Goal: Task Accomplishment & Management: Manage account settings

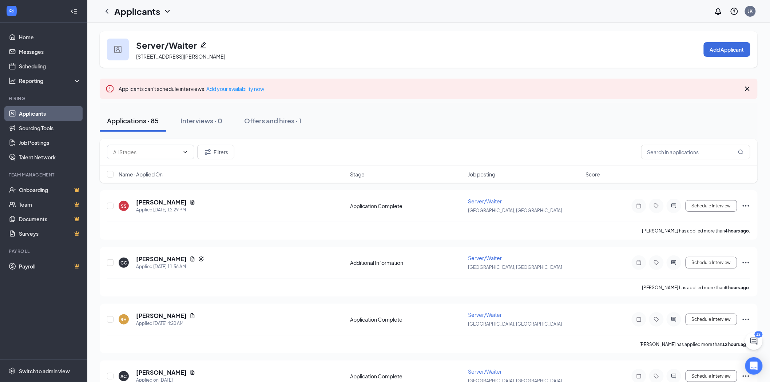
click at [24, 115] on link "Applicants" at bounding box center [50, 113] width 62 height 15
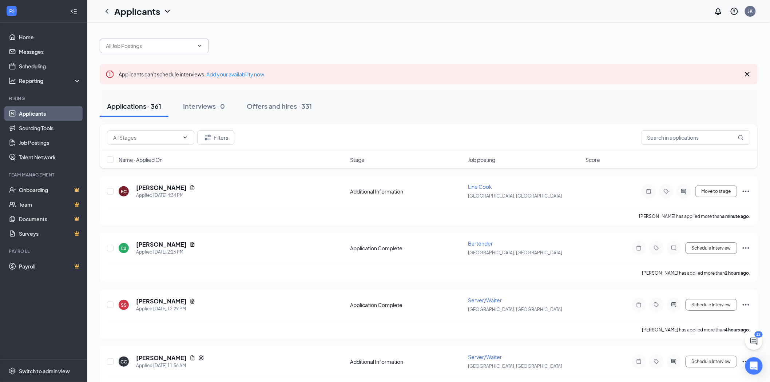
click at [147, 49] on input "text" at bounding box center [150, 46] width 88 height 8
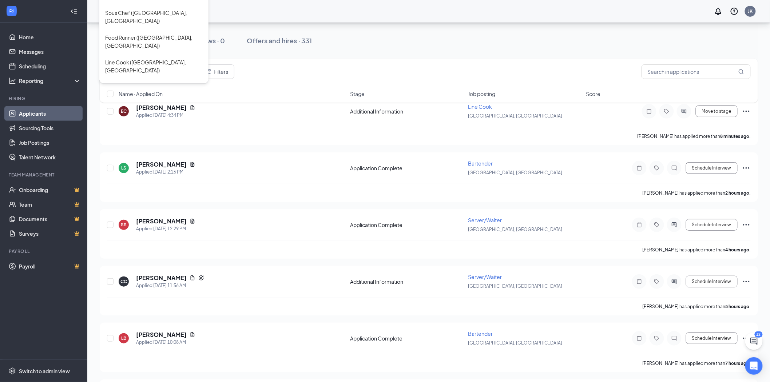
scroll to position [81, 0]
click at [119, 255] on div "Server/Waiter ([GEOGRAPHIC_DATA], [GEOGRAPHIC_DATA])" at bounding box center [154, 263] width 98 height 16
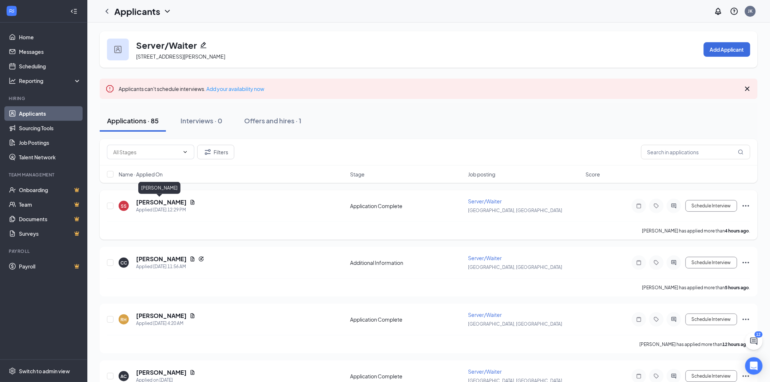
click at [143, 203] on h5 "[PERSON_NAME]" at bounding box center [161, 202] width 51 height 8
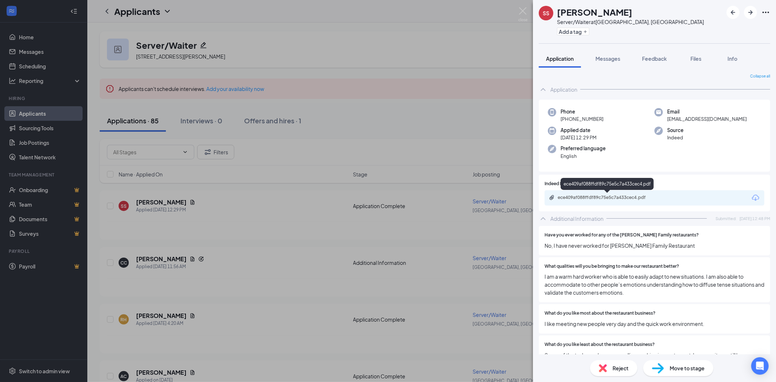
click at [607, 199] on div "ece409af088ffdf89c75e5c7a433cec4.pdf" at bounding box center [609, 198] width 102 height 6
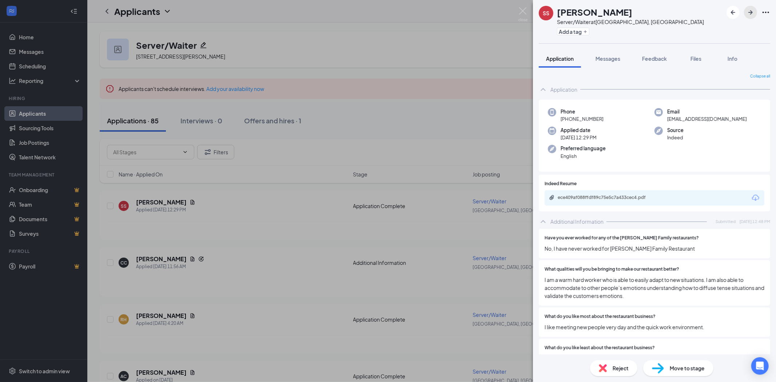
click at [750, 11] on icon "ArrowRight" at bounding box center [750, 12] width 9 height 9
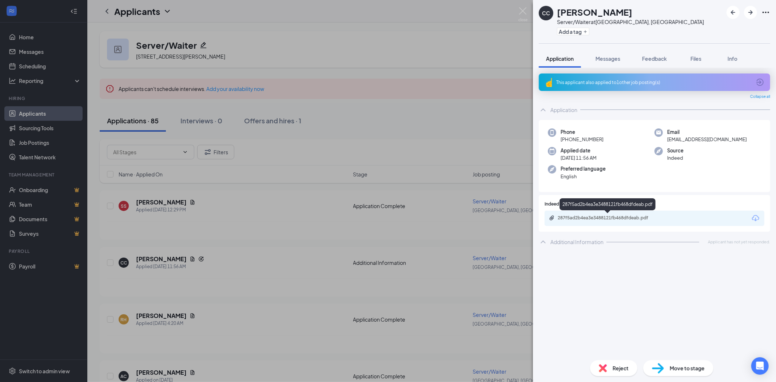
click at [624, 218] on div "287f5ad2b4ea3e3488121fb468dfdeab.pdf" at bounding box center [609, 218] width 102 height 6
click at [764, 372] on div "Open Intercom Messenger" at bounding box center [760, 366] width 19 height 19
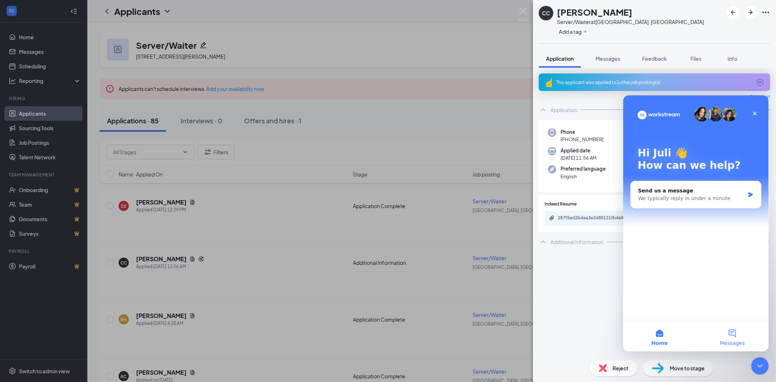
click at [734, 334] on button "Messages" at bounding box center [732, 336] width 73 height 29
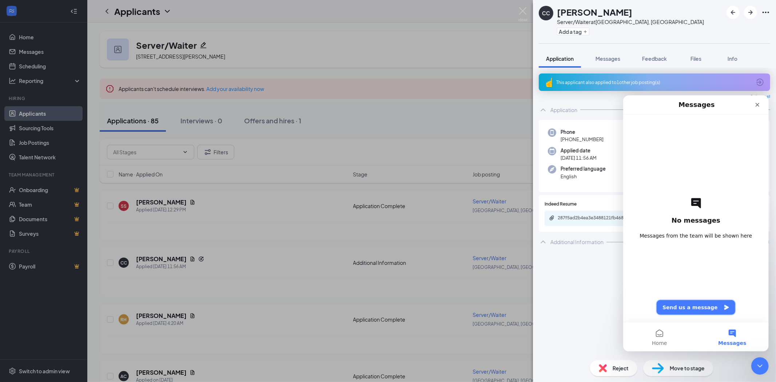
click at [687, 307] on button "Send us a message" at bounding box center [695, 307] width 79 height 15
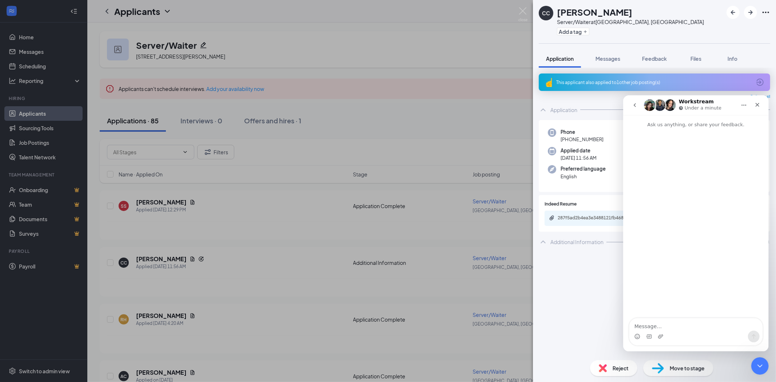
click at [682, 326] on textarea "Message…" at bounding box center [695, 324] width 133 height 12
type textarea "H"
click at [555, 286] on div "This applicant also applied to 1 other job posting(s) Collapse all Application …" at bounding box center [654, 213] width 231 height 281
click at [758, 102] on icon "Close" at bounding box center [757, 105] width 6 height 6
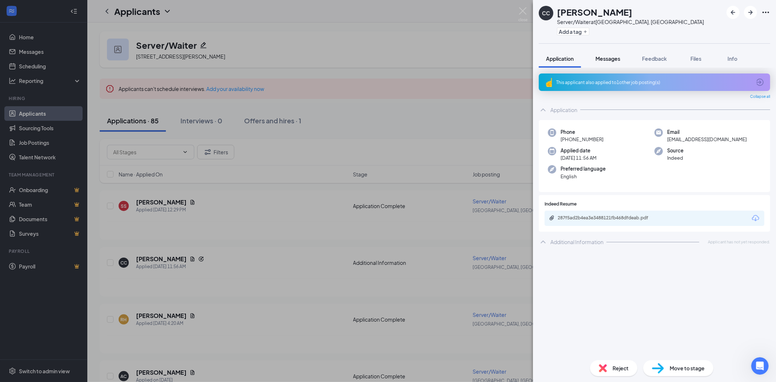
click at [608, 59] on span "Messages" at bounding box center [608, 58] width 25 height 7
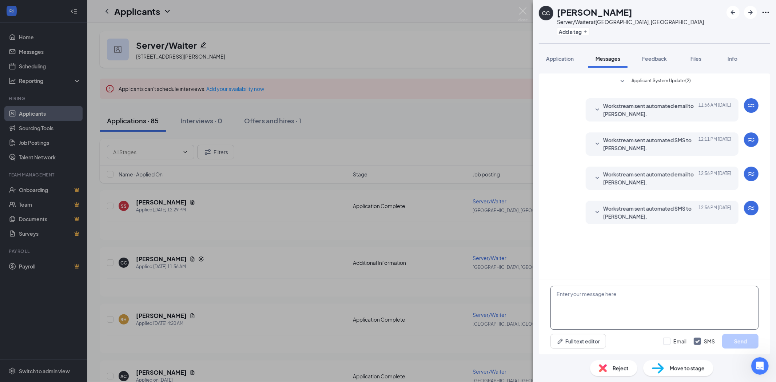
click at [624, 312] on textarea at bounding box center [654, 308] width 208 height 44
type textarea "h"
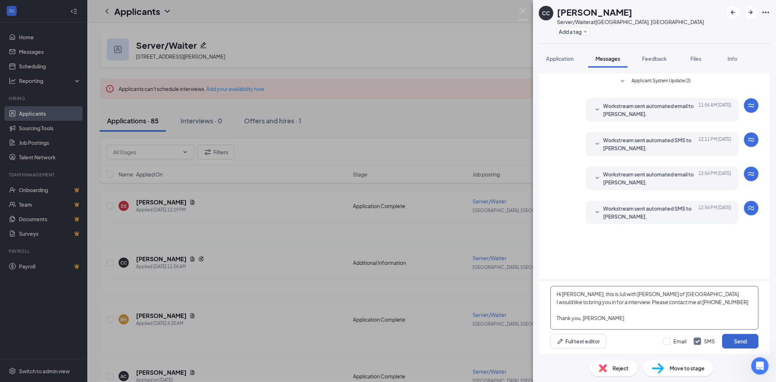
type textarea "Hi [PERSON_NAME], this is Juli with [PERSON_NAME] of [GEOGRAPHIC_DATA]. I would…"
click at [740, 342] on button "Send" at bounding box center [740, 341] width 36 height 15
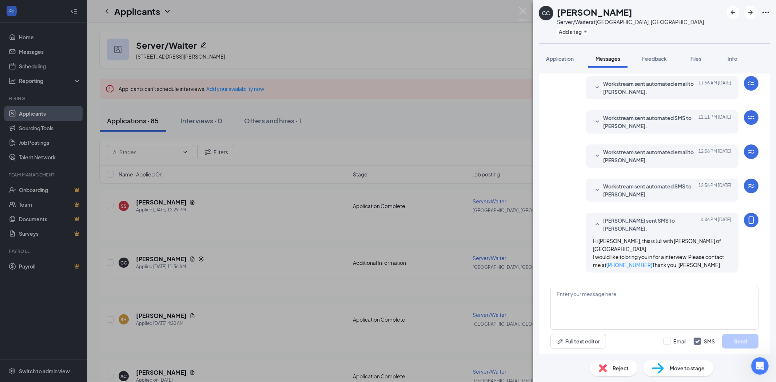
scroll to position [30, 0]
click at [522, 12] on img at bounding box center [522, 14] width 9 height 14
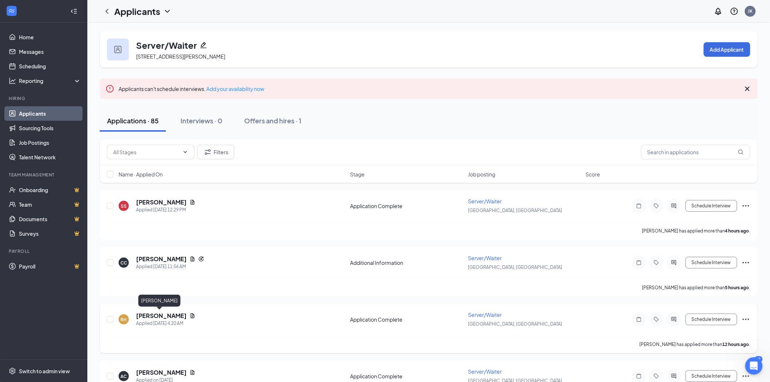
click at [149, 313] on h5 "[PERSON_NAME]" at bounding box center [161, 316] width 51 height 8
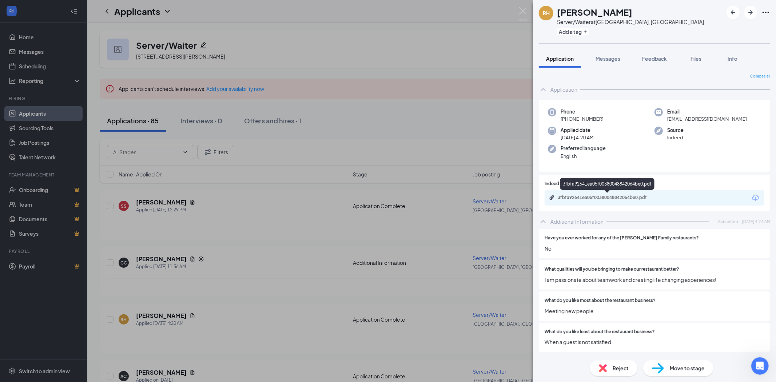
click at [603, 199] on div "3fbfa92641ea05f00380048842064be0.pdf" at bounding box center [609, 198] width 102 height 6
